Goal: Task Accomplishment & Management: Use online tool/utility

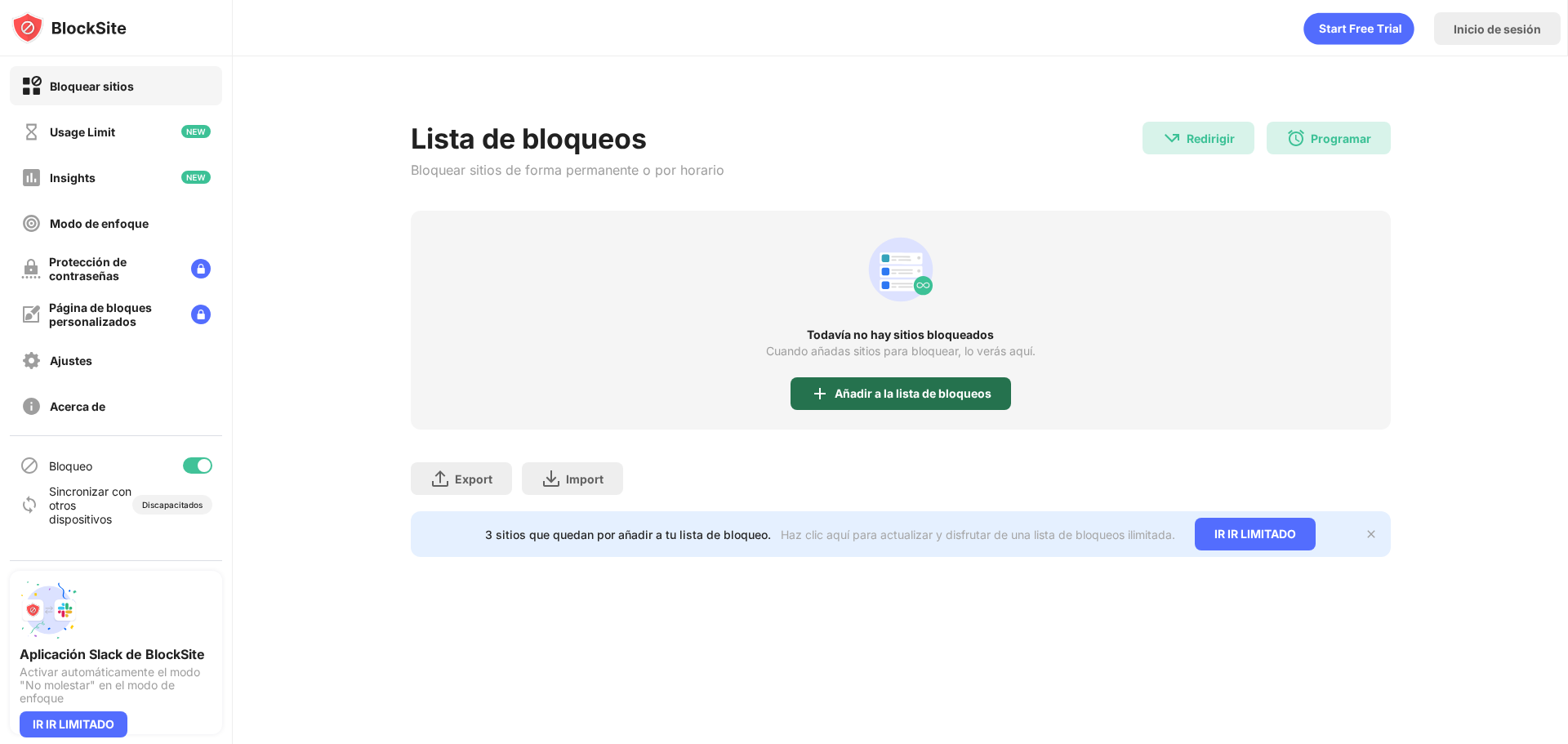
click at [916, 397] on div "Añadir a la lista de bloqueos" at bounding box center [913, 394] width 157 height 13
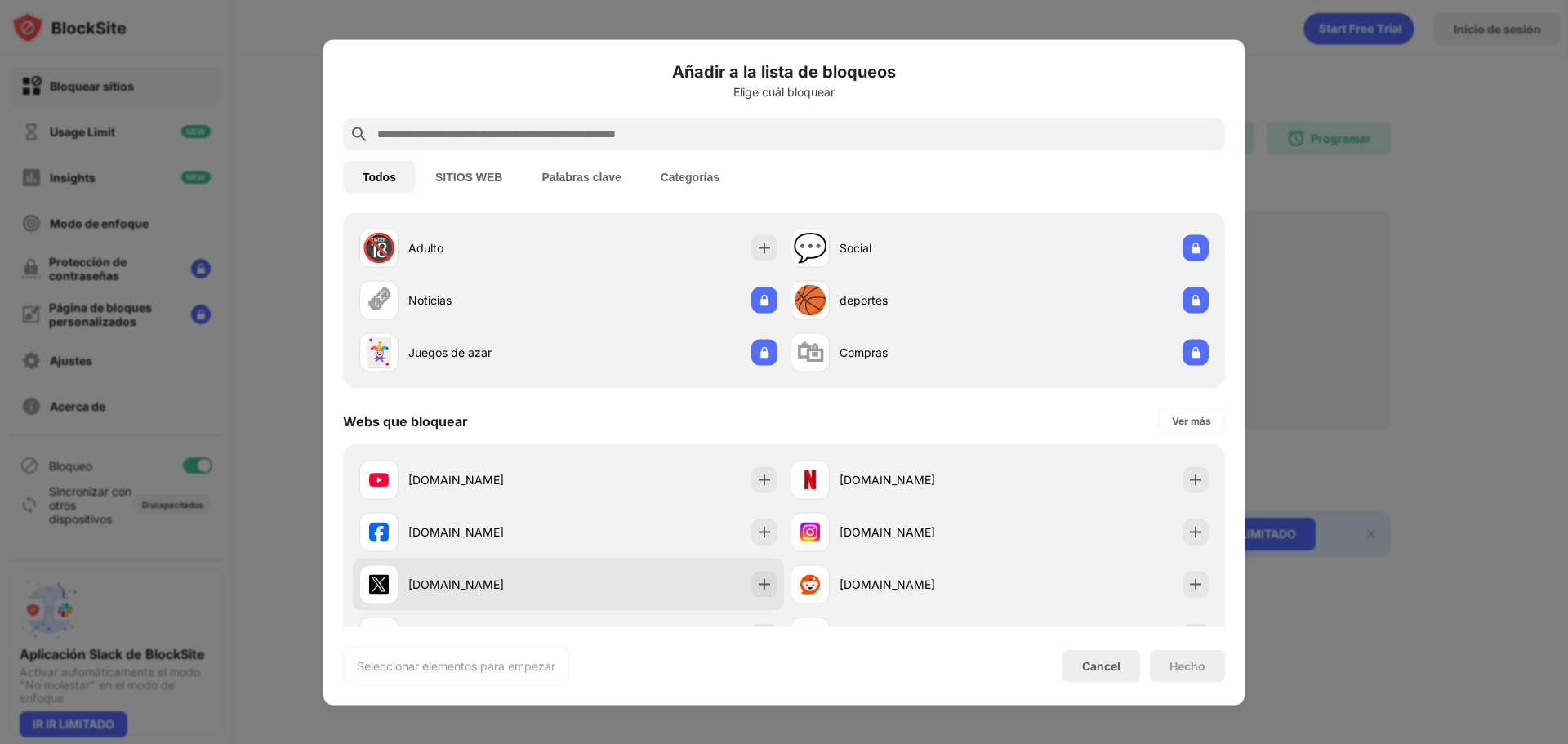
scroll to position [163, 0]
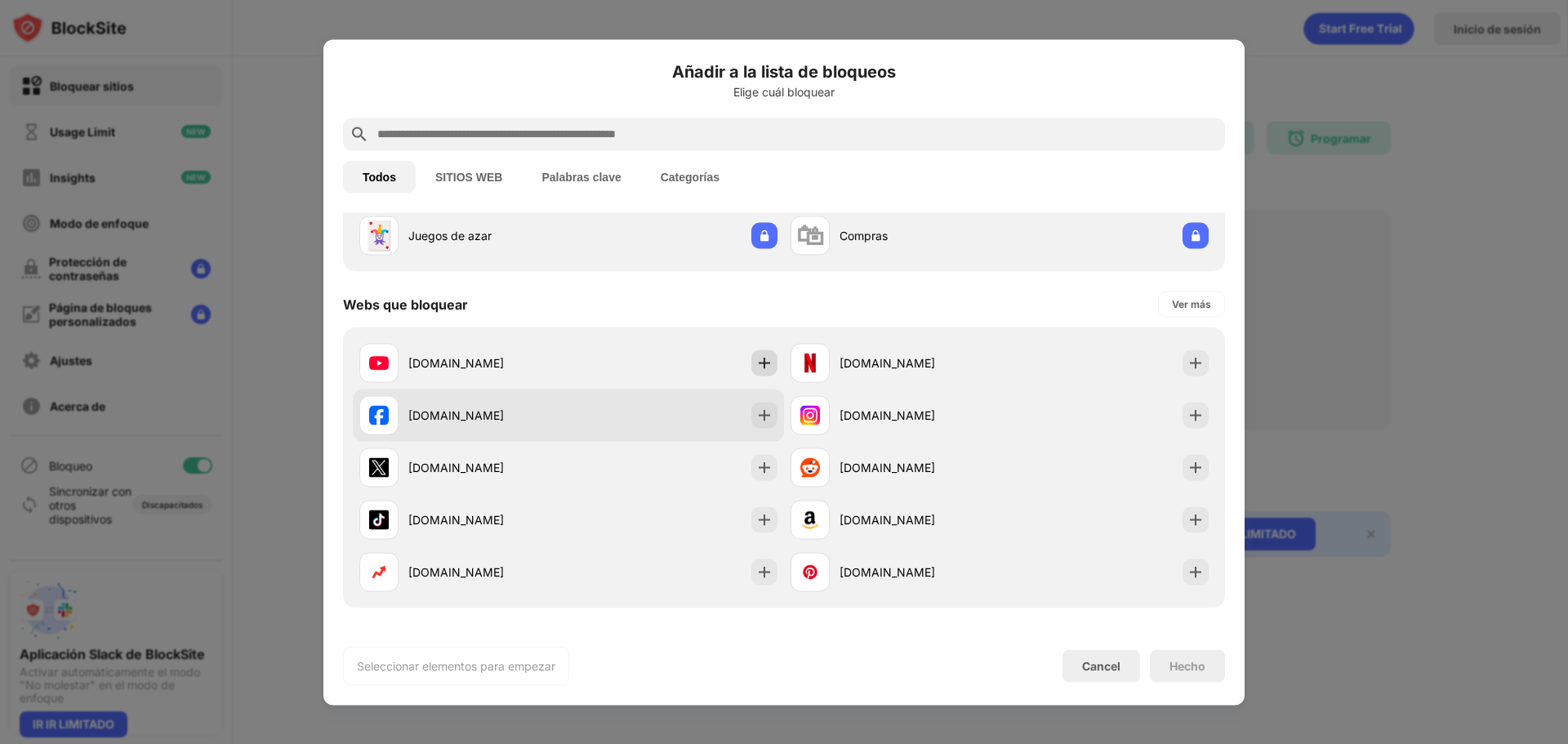
drag, startPoint x: 758, startPoint y: 365, endPoint x: 759, endPoint y: 401, distance: 36.0
click at [760, 375] on div at bounding box center [764, 362] width 26 height 26
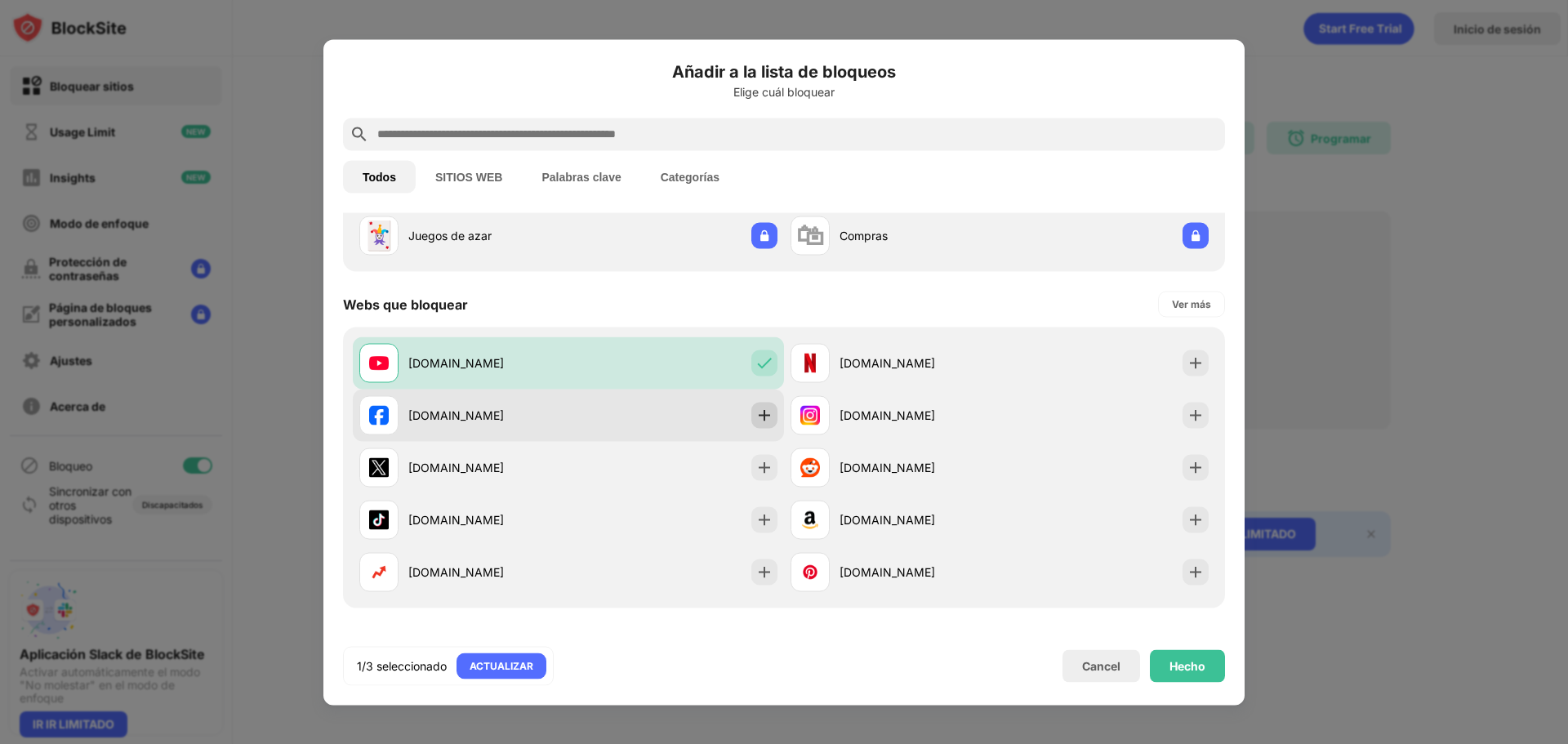
click at [758, 416] on img at bounding box center [764, 415] width 17 height 17
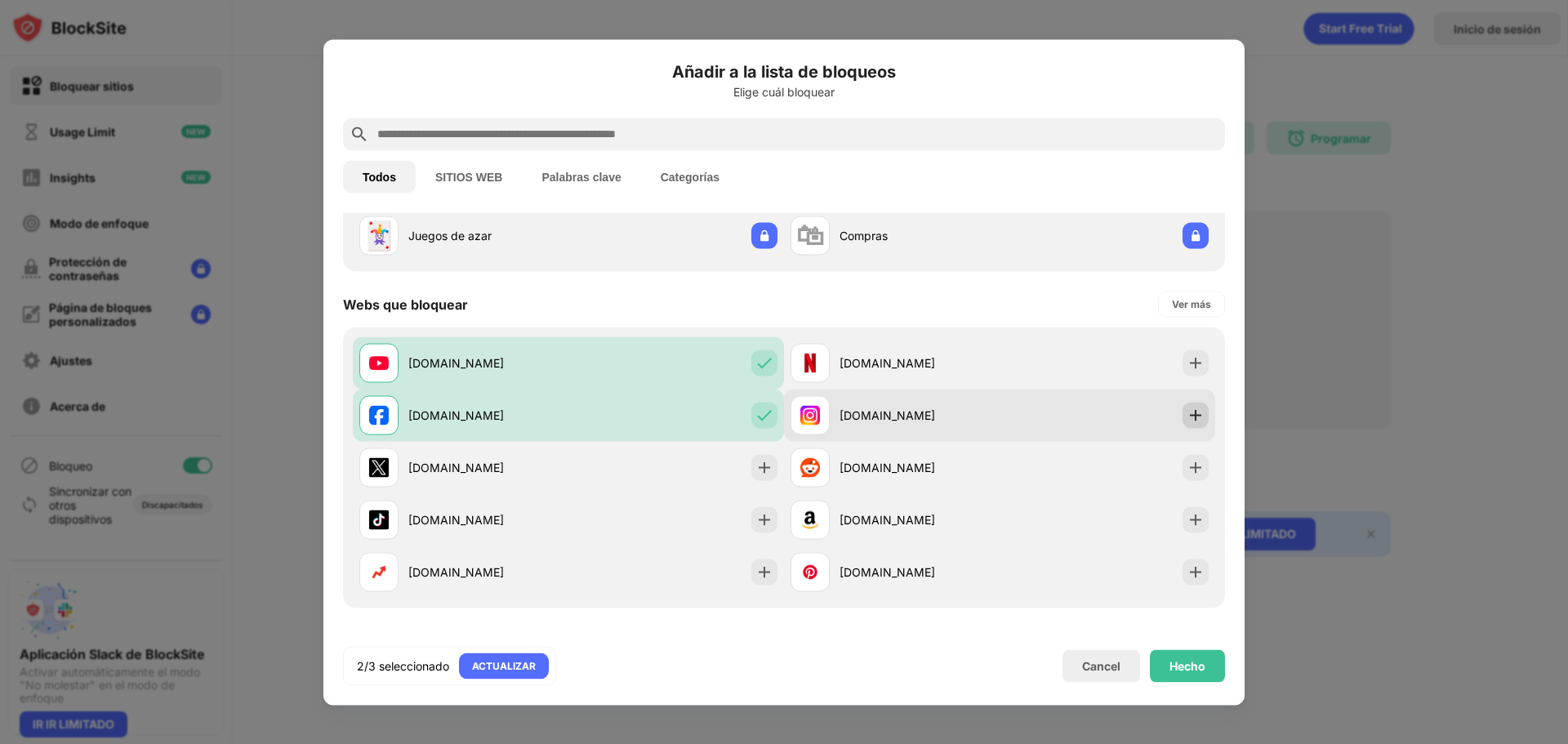
click at [1186, 405] on div at bounding box center [1195, 414] width 26 height 26
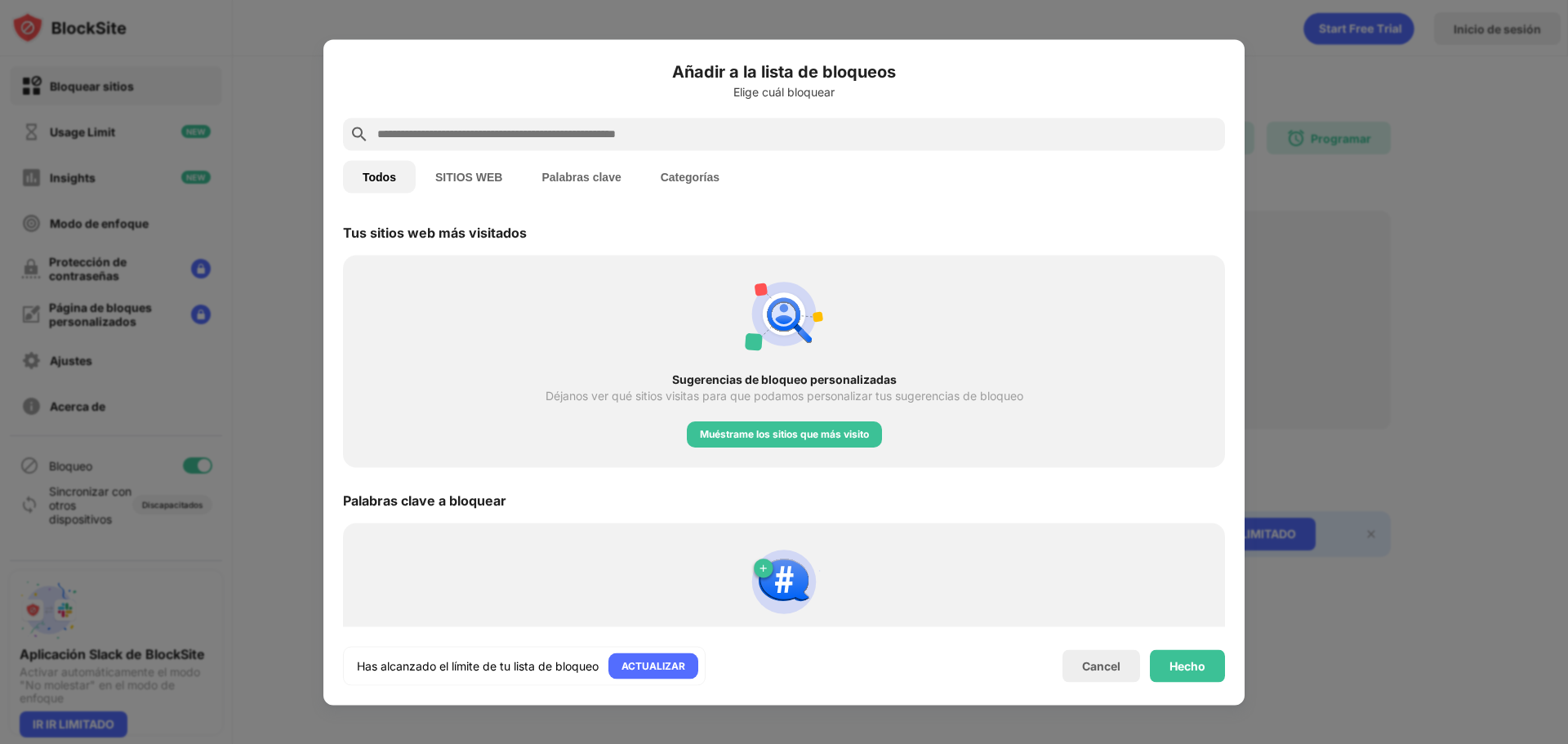
scroll to position [635, 0]
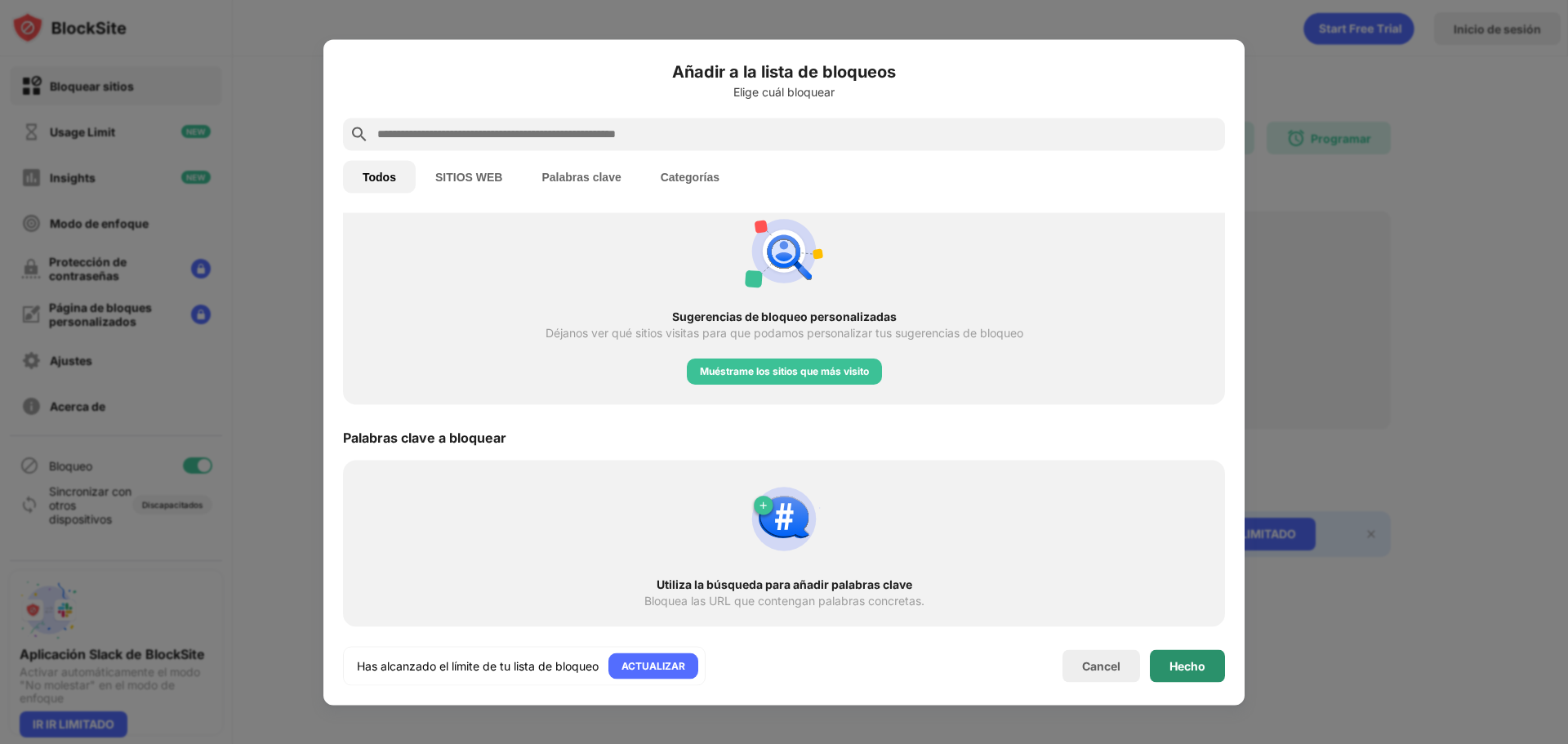
click at [1202, 671] on div "Hecho" at bounding box center [1187, 666] width 36 height 13
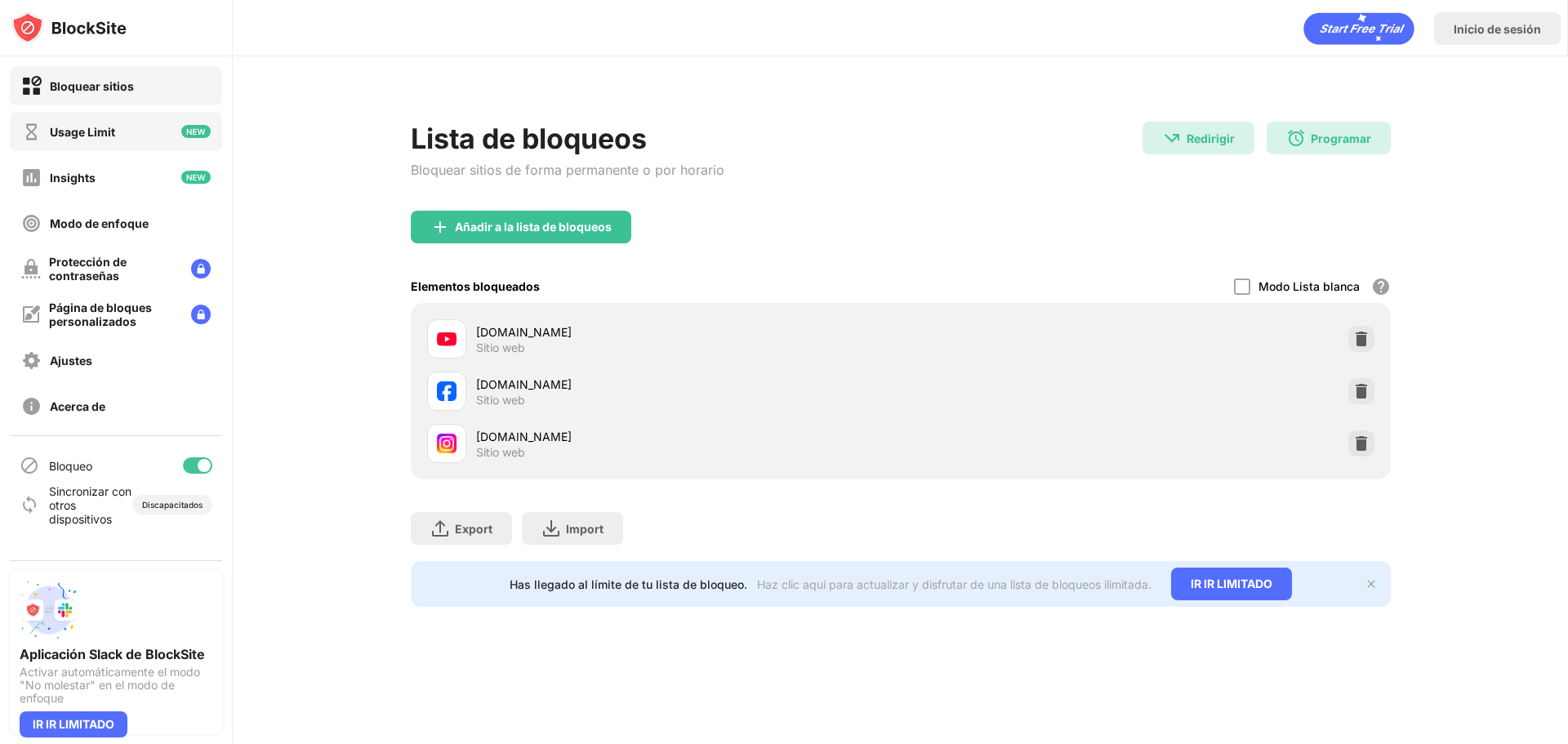
click at [118, 124] on div "Usage Limit" at bounding box center [116, 131] width 212 height 39
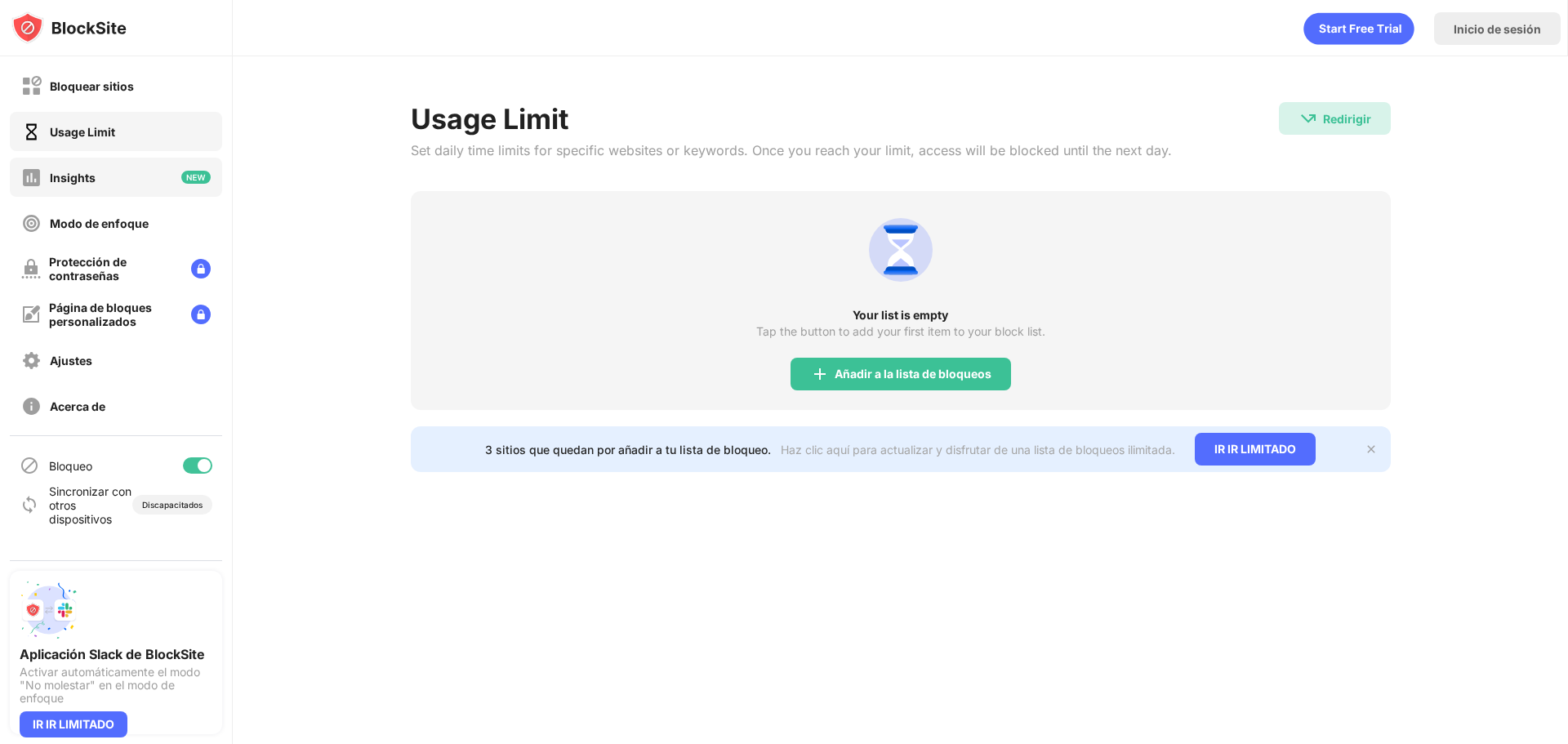
click at [135, 176] on div "Insights" at bounding box center [116, 177] width 212 height 39
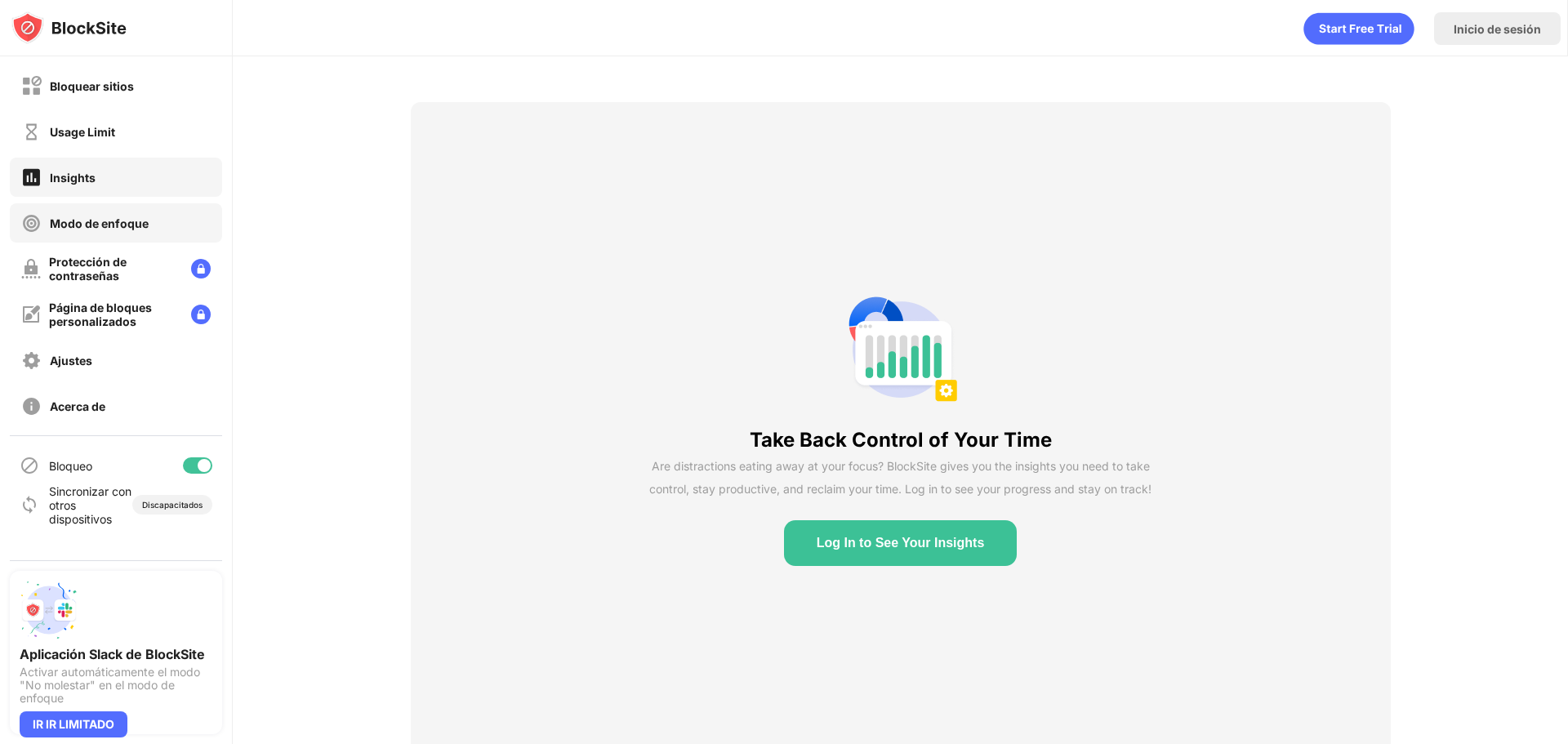
click at [117, 227] on div "Modo de enfoque" at bounding box center [99, 223] width 99 height 14
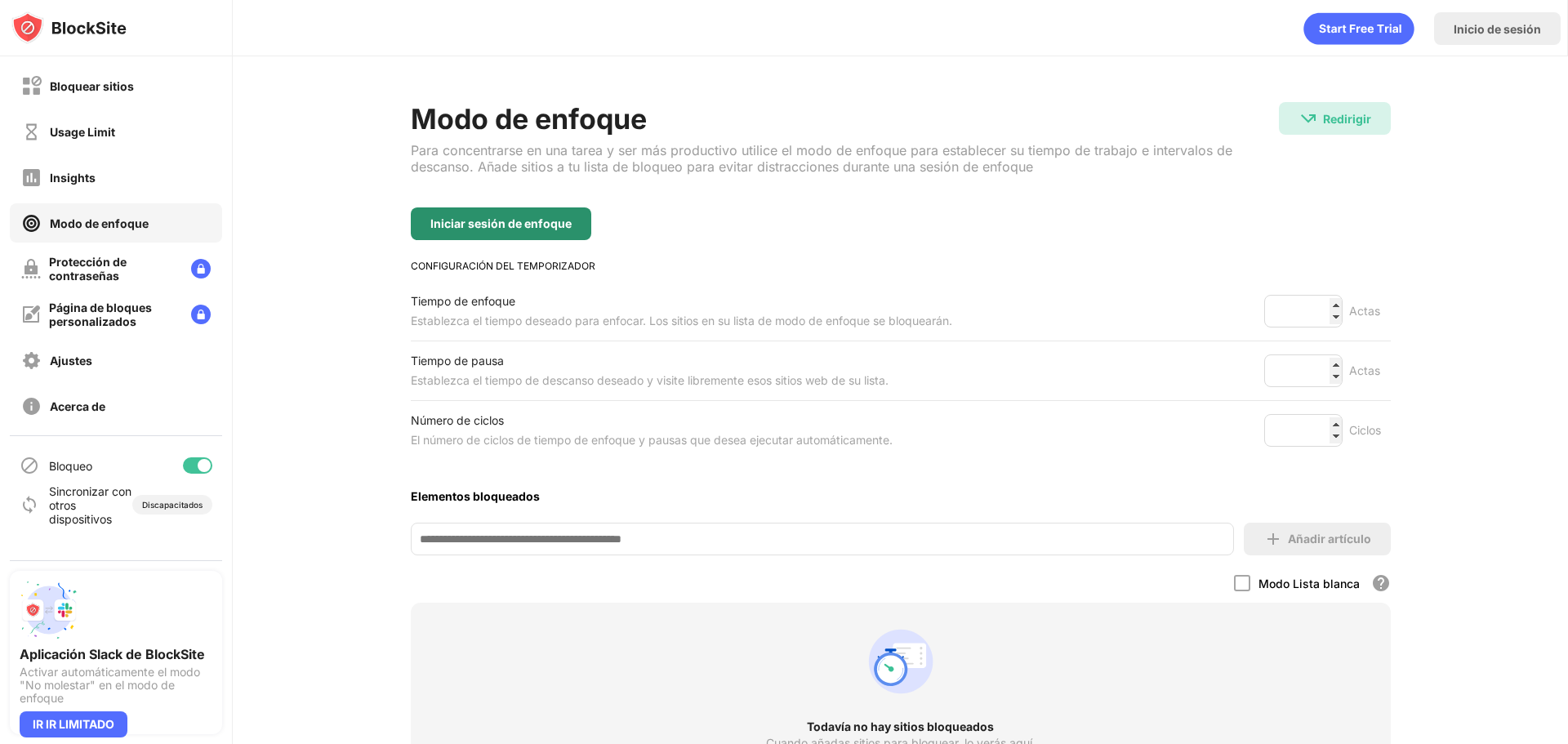
click at [569, 223] on div "Iniciar sesión de enfoque" at bounding box center [500, 223] width 181 height 32
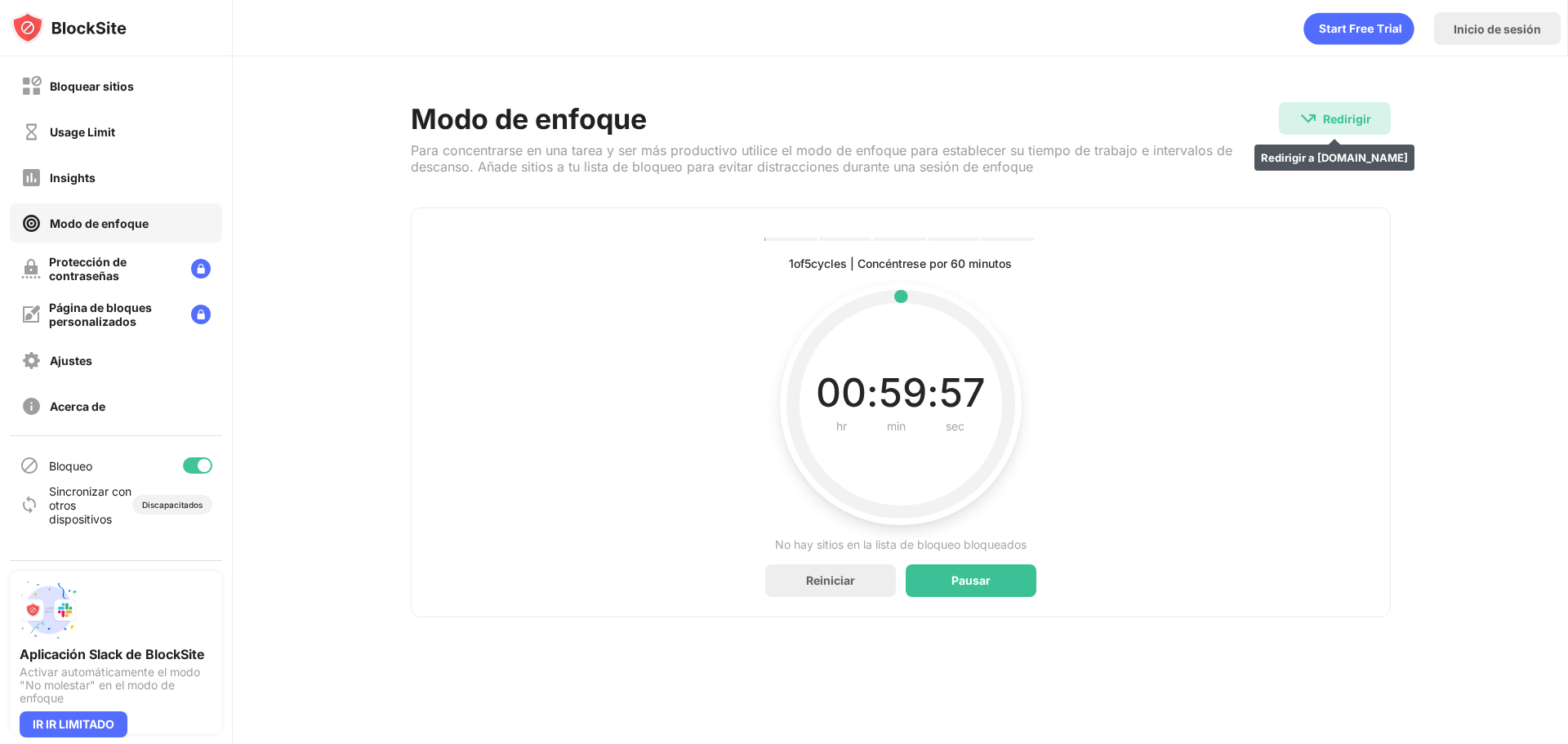
click at [1341, 118] on div "Redirigir" at bounding box center [1347, 118] width 48 height 14
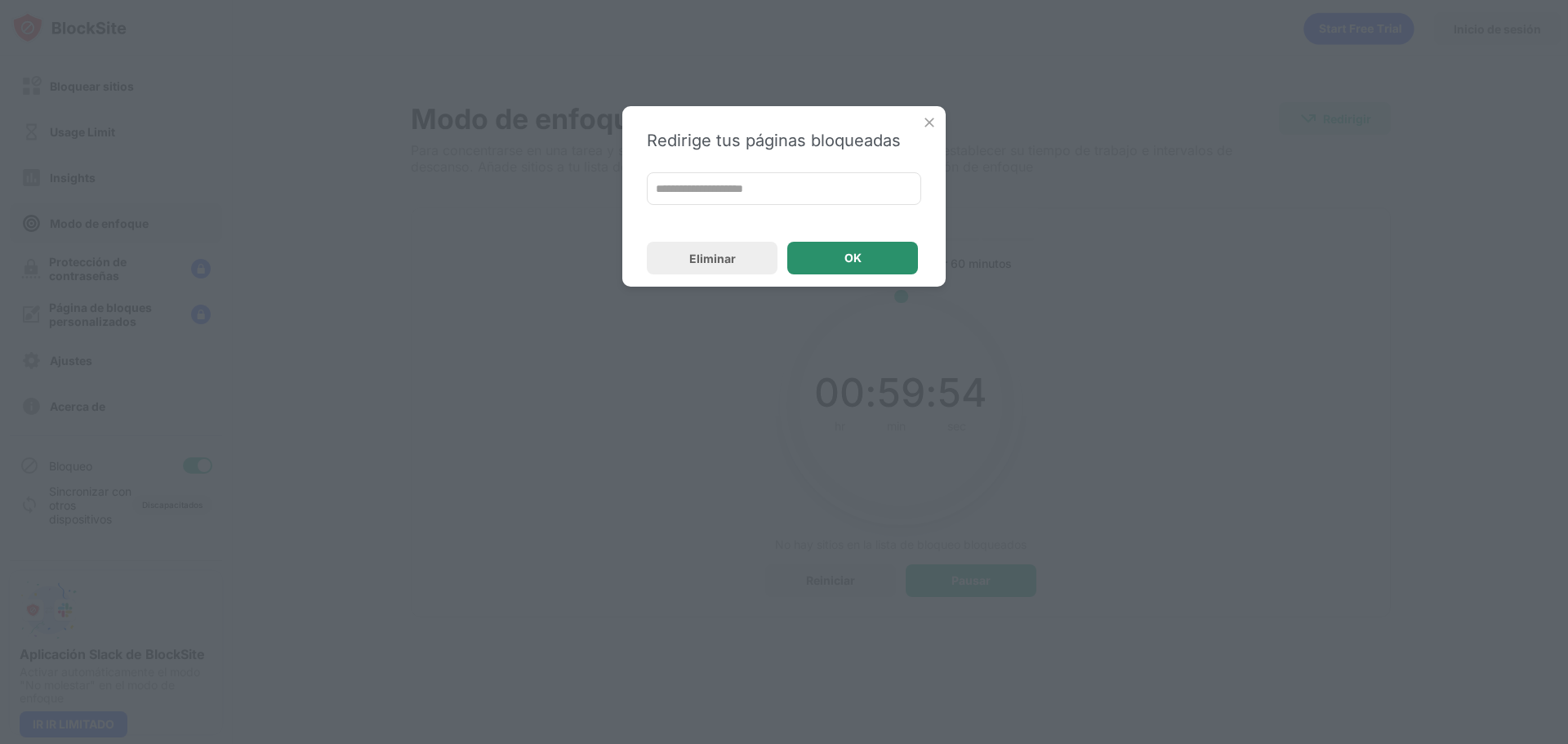
drag, startPoint x: 846, startPoint y: 252, endPoint x: 867, endPoint y: 266, distance: 25.2
click at [846, 253] on div "OK" at bounding box center [853, 258] width 17 height 13
